Goal: Task Accomplishment & Management: Use online tool/utility

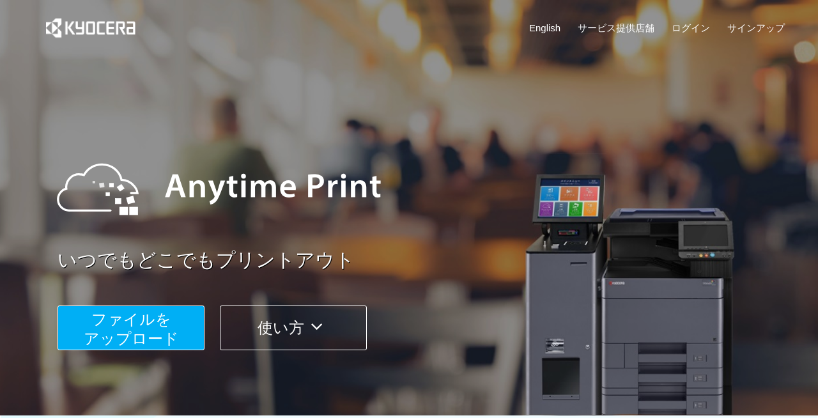
click at [148, 318] on span "ファイルを ​​アップロード" at bounding box center [131, 329] width 95 height 36
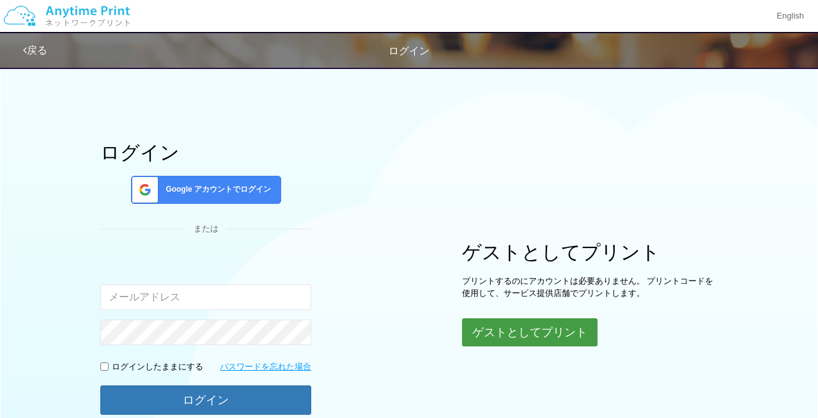
click at [489, 339] on button "ゲストとしてプリント" at bounding box center [529, 332] width 135 height 28
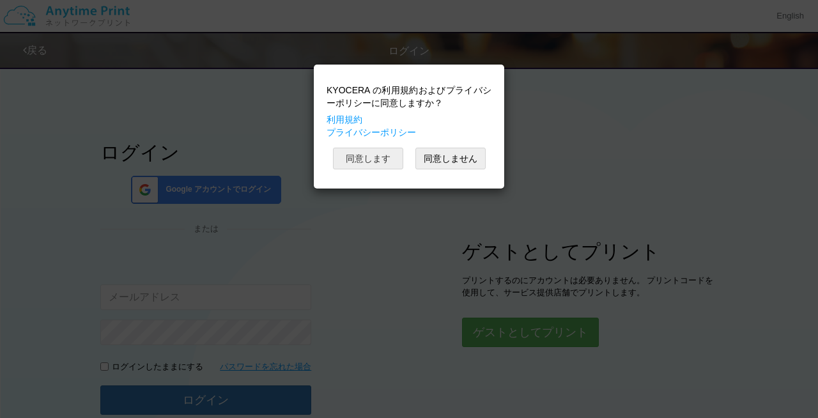
click at [373, 161] on button "同意します" at bounding box center [368, 159] width 70 height 22
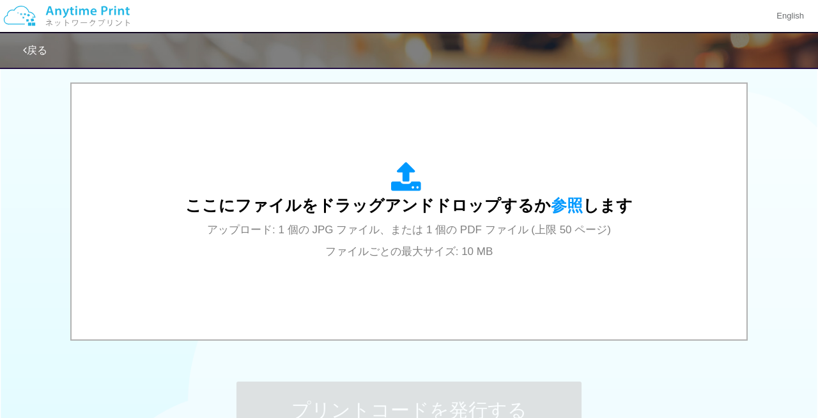
scroll to position [407, 0]
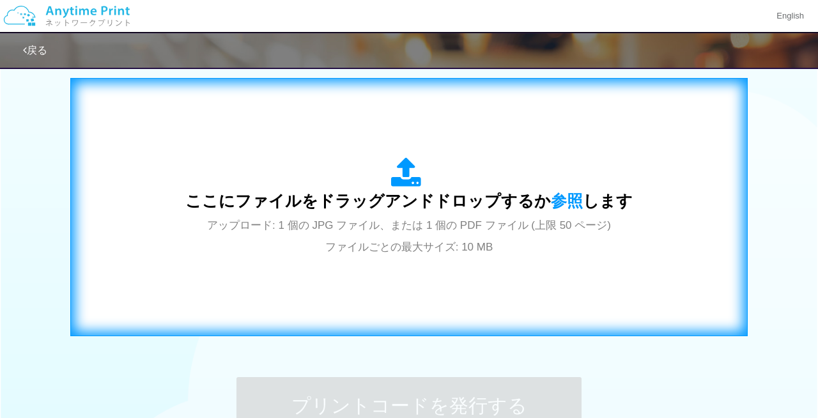
click at [398, 222] on span "アップロード: 1 個の JPG ファイル、または 1 個の PDF ファイル (上限 50 ページ) ファイルごとの最大サイズ: 10 MB" at bounding box center [409, 236] width 404 height 34
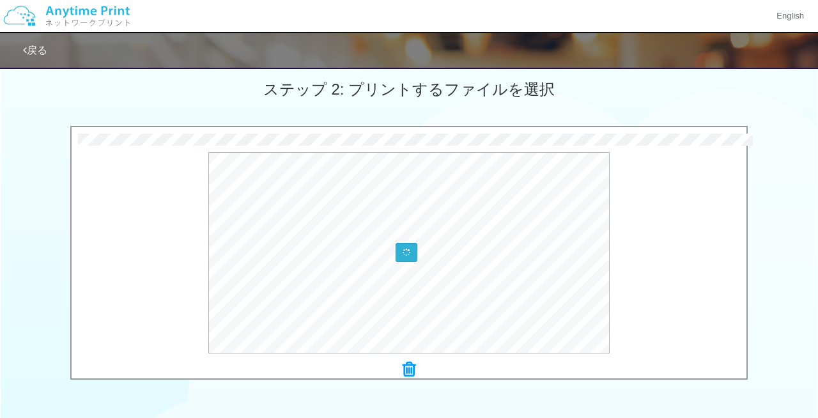
scroll to position [360, 0]
click at [410, 253] on button at bounding box center [406, 251] width 20 height 18
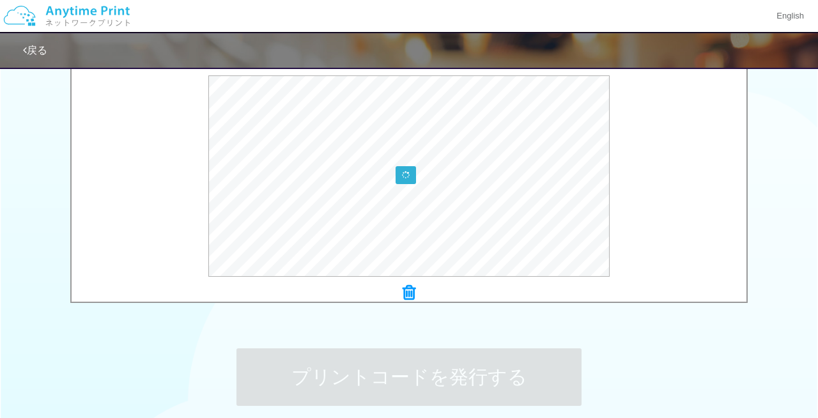
scroll to position [444, 0]
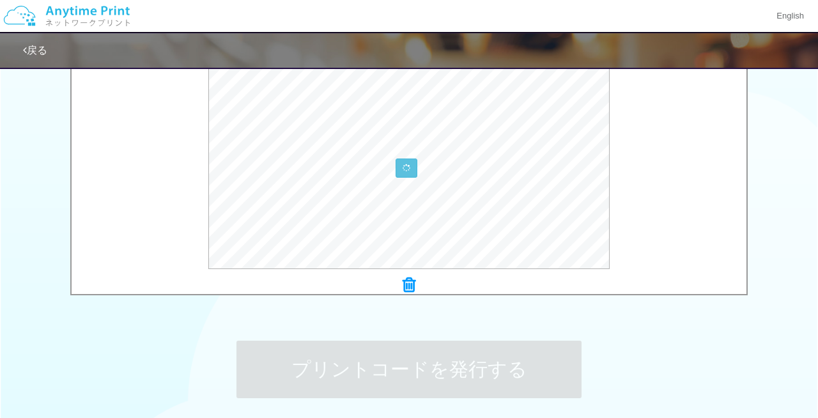
click at [411, 284] on icon at bounding box center [409, 285] width 13 height 17
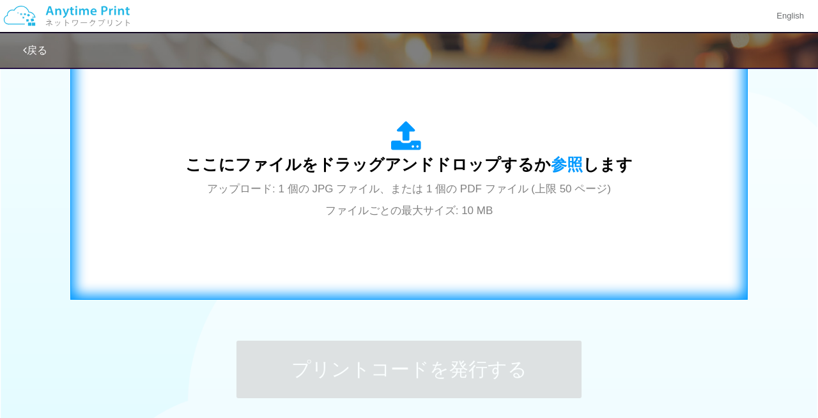
click at [412, 182] on div "ここにファイルをドラッグアンドドロップするか 参照 します アップロード: 1 個の JPG ファイル、または 1 個の PDF ファイル (上限 50 ペー…" at bounding box center [408, 171] width 447 height 100
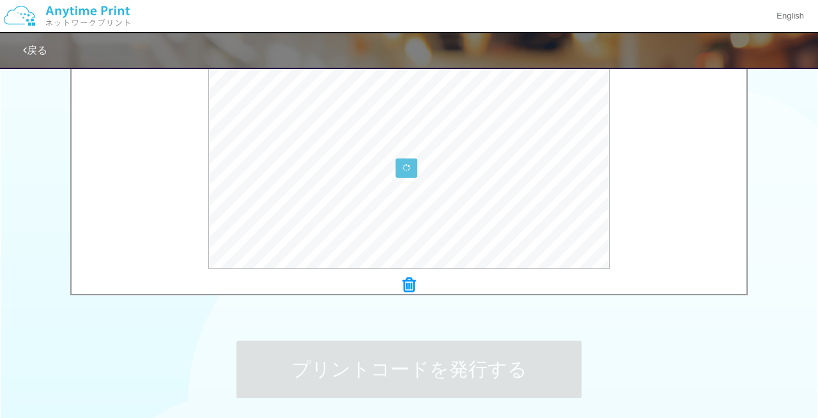
click at [407, 285] on icon at bounding box center [409, 285] width 13 height 17
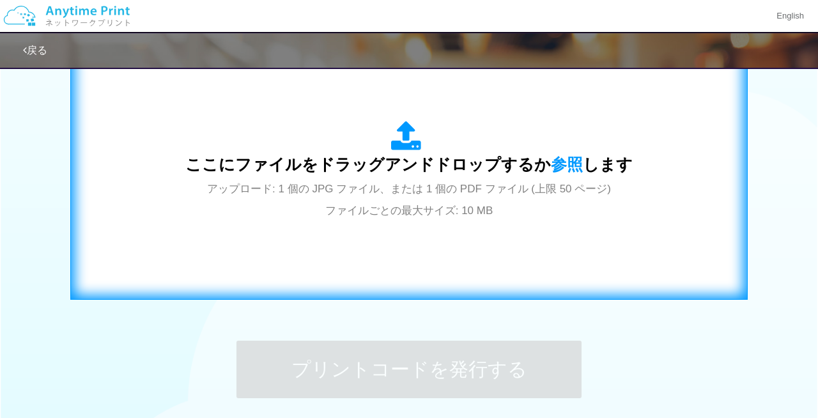
click at [402, 168] on span "ここにファイルをドラッグアンドドロップするか 参照 します" at bounding box center [408, 164] width 447 height 18
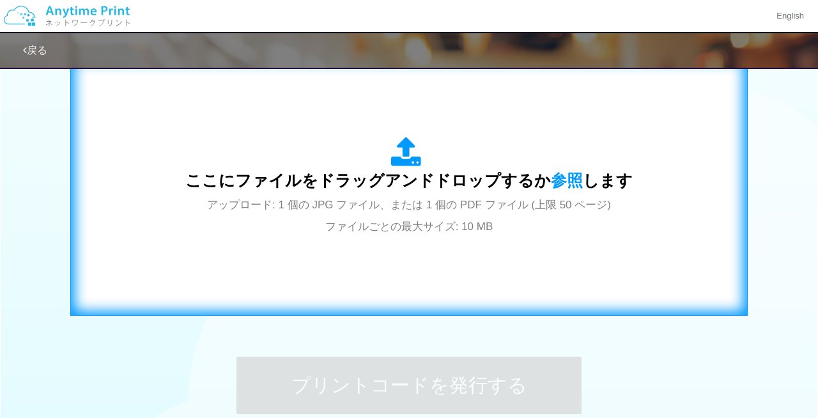
scroll to position [426, 0]
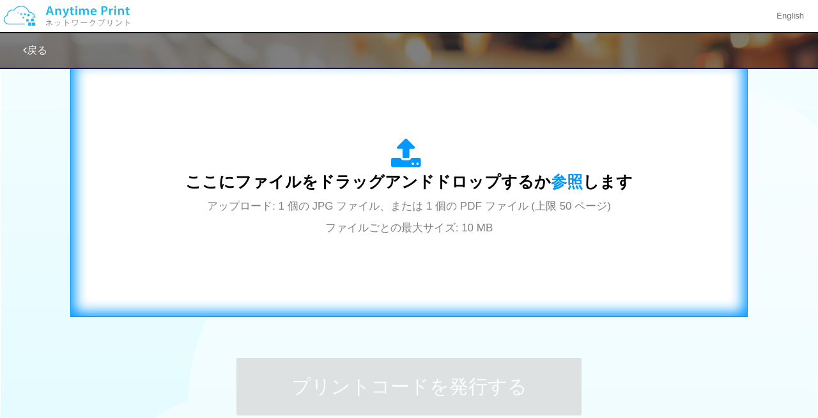
click at [403, 177] on span "ここにファイルをドラッグアンドドロップするか 参照 します" at bounding box center [408, 182] width 447 height 18
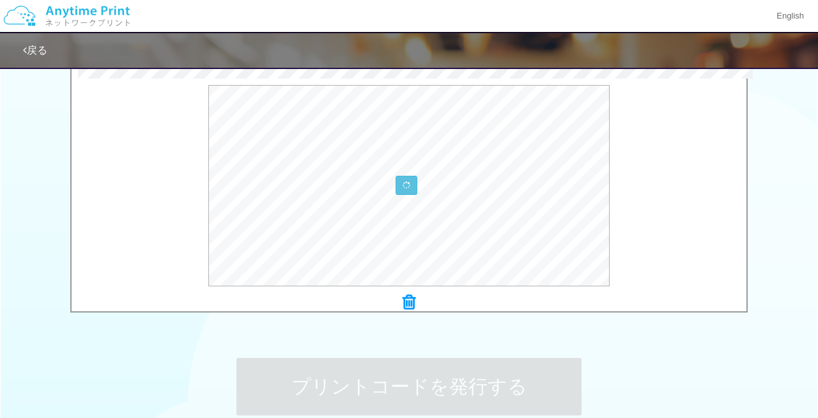
click at [413, 303] on icon at bounding box center [409, 302] width 13 height 17
